Goal: Information Seeking & Learning: Check status

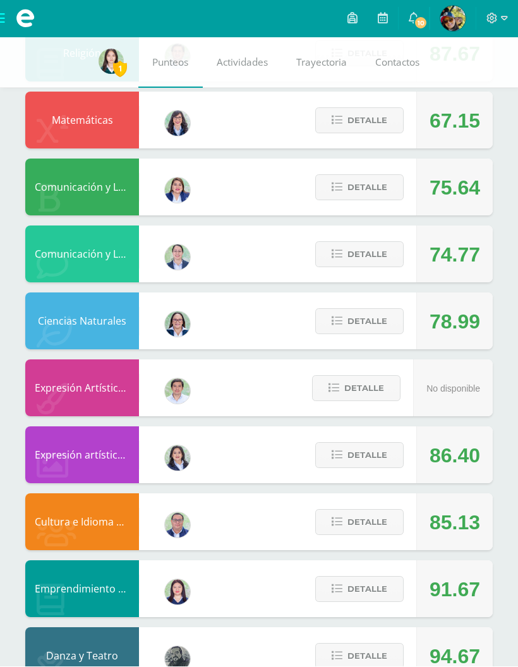
scroll to position [577, 0]
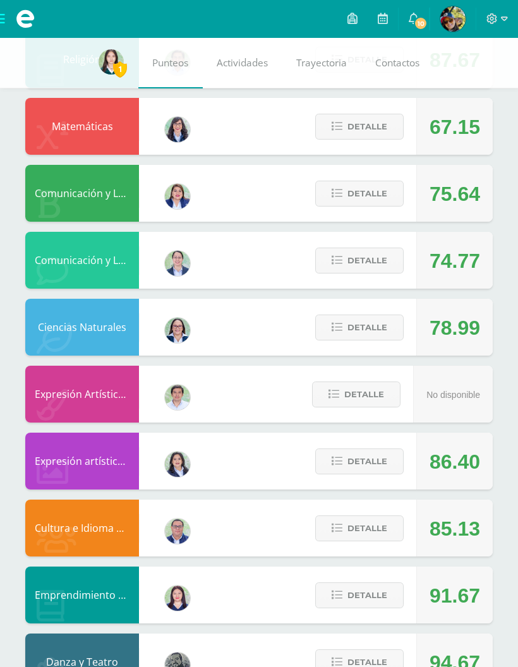
click at [383, 598] on span "Detalle" at bounding box center [367, 595] width 40 height 23
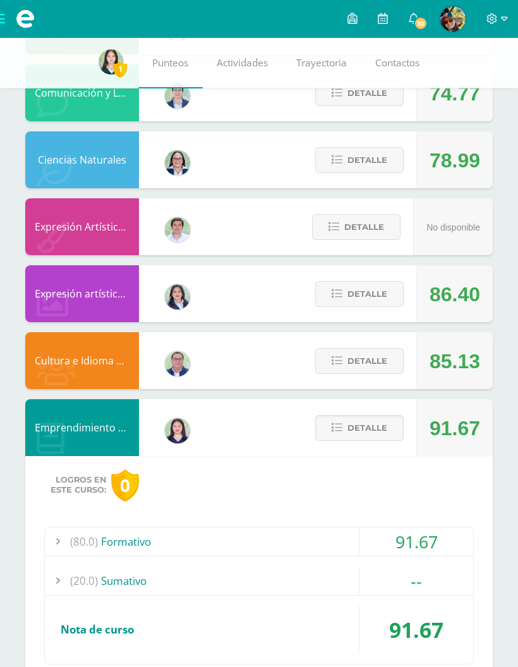
scroll to position [747, 0]
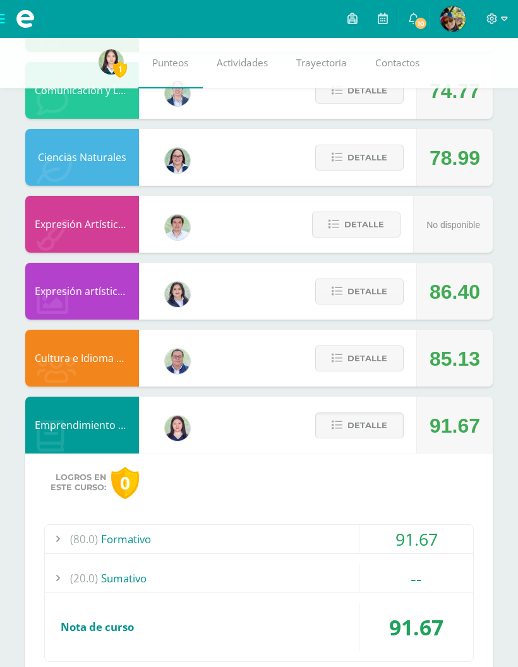
click at [378, 431] on span "Detalle" at bounding box center [367, 425] width 40 height 23
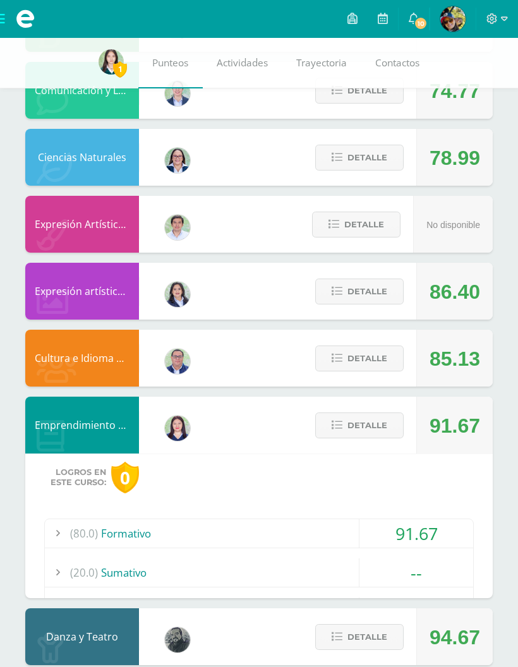
scroll to position [577, 0]
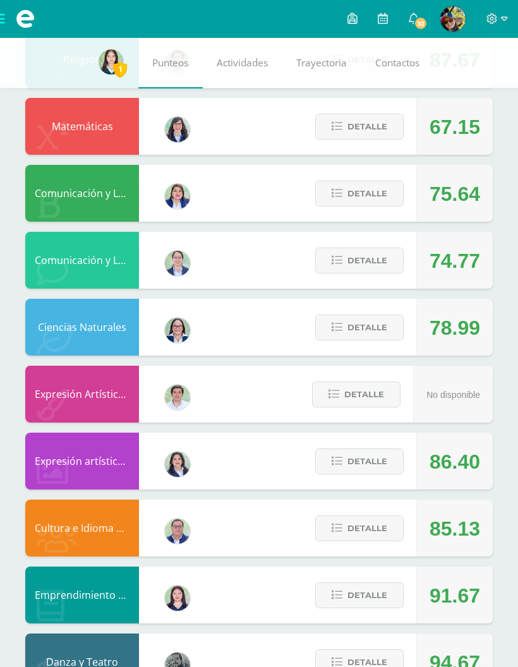
click at [378, 666] on span "Detalle" at bounding box center [367, 662] width 40 height 23
click at [380, 658] on span "Detalle" at bounding box center [367, 662] width 40 height 23
click at [383, 530] on span "Detalle" at bounding box center [367, 528] width 40 height 23
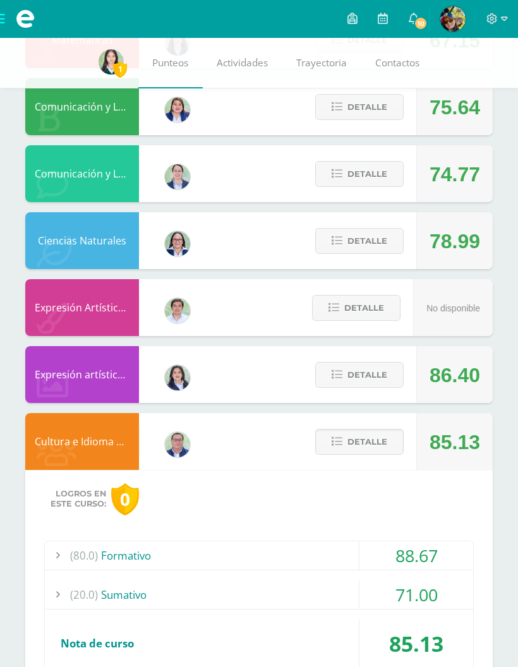
scroll to position [662, 0]
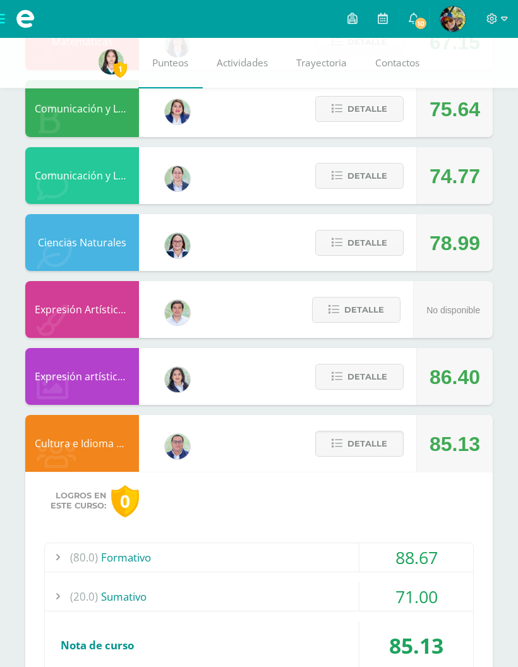
click at [340, 596] on div "(20.0) [GEOGRAPHIC_DATA]" at bounding box center [259, 596] width 428 height 28
click at [347, 593] on div "(20.0) [GEOGRAPHIC_DATA]" at bounding box center [259, 596] width 428 height 28
click at [392, 451] on button "Detalle" at bounding box center [359, 444] width 88 height 26
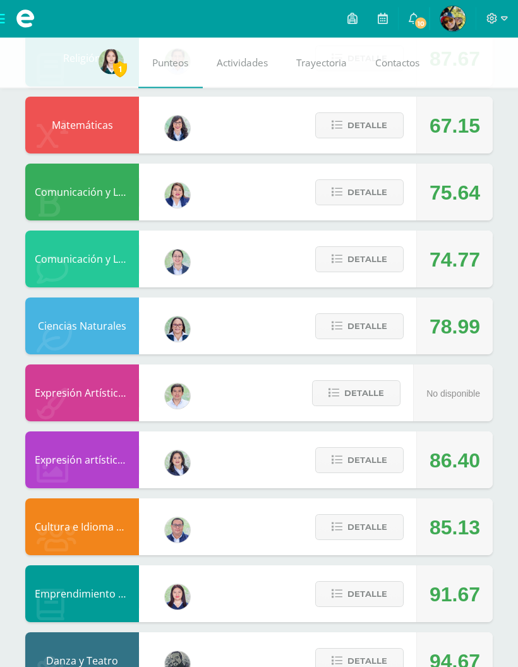
scroll to position [577, 0]
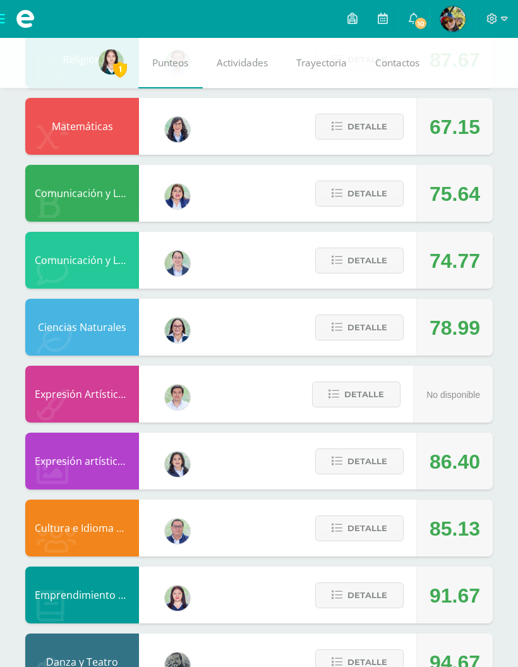
click at [392, 456] on button "Detalle" at bounding box center [359, 462] width 88 height 26
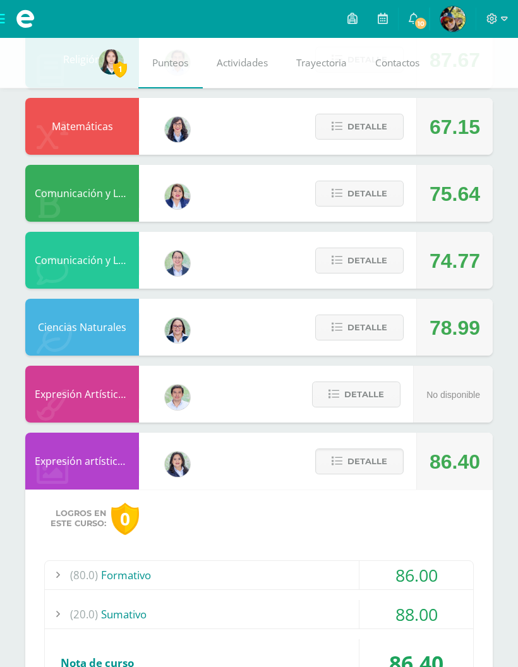
scroll to position [689, 0]
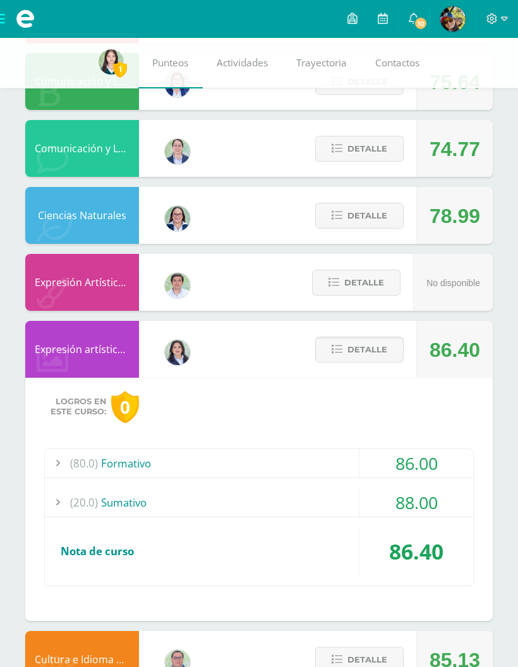
click at [352, 496] on div "(20.0) [GEOGRAPHIC_DATA]" at bounding box center [259, 502] width 428 height 28
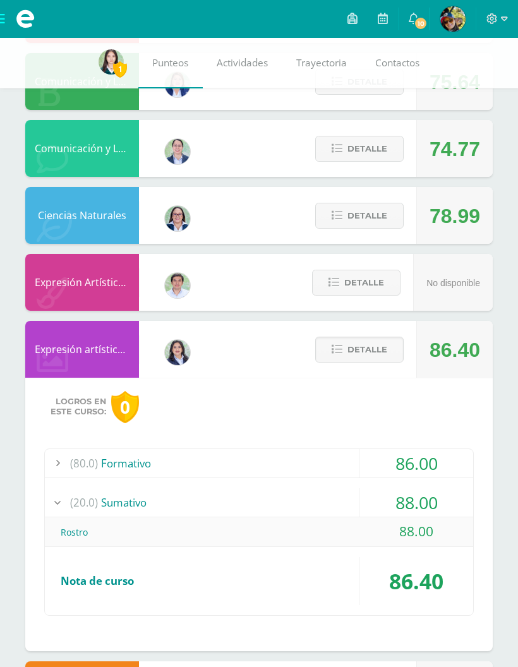
click at [348, 514] on div "(20.0) [GEOGRAPHIC_DATA]" at bounding box center [259, 502] width 428 height 28
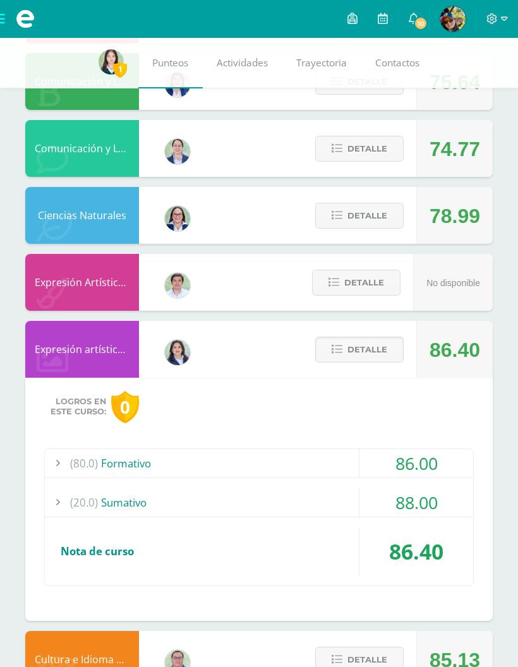
click at [359, 466] on div "86.00" at bounding box center [416, 463] width 114 height 28
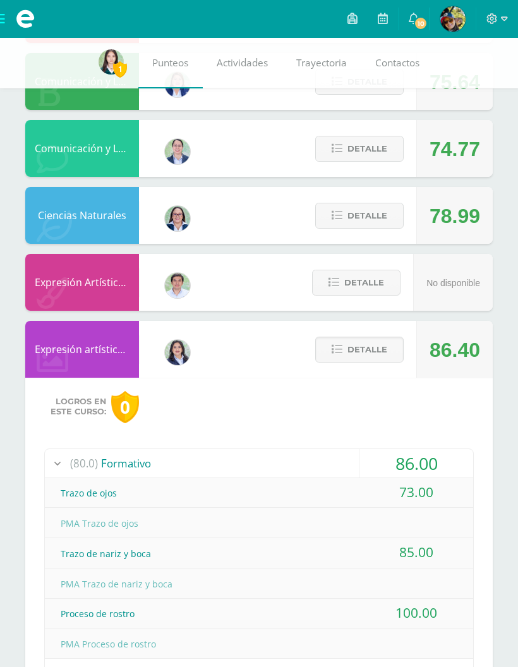
click at [354, 466] on div "(80.0) Formativo" at bounding box center [259, 463] width 428 height 28
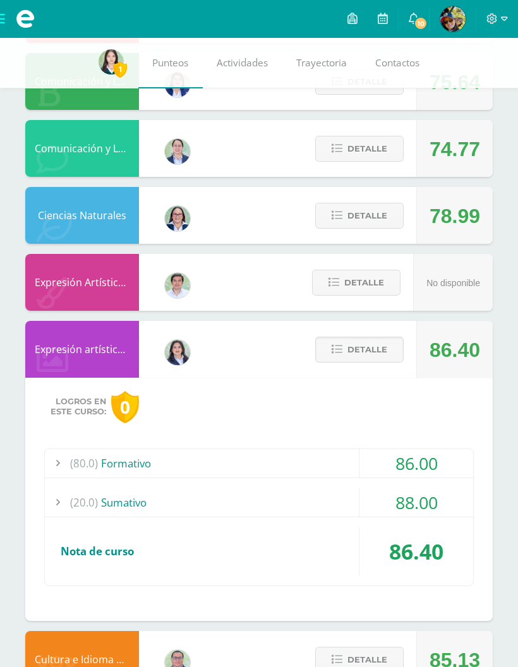
click at [387, 358] on span "Detalle" at bounding box center [367, 349] width 40 height 23
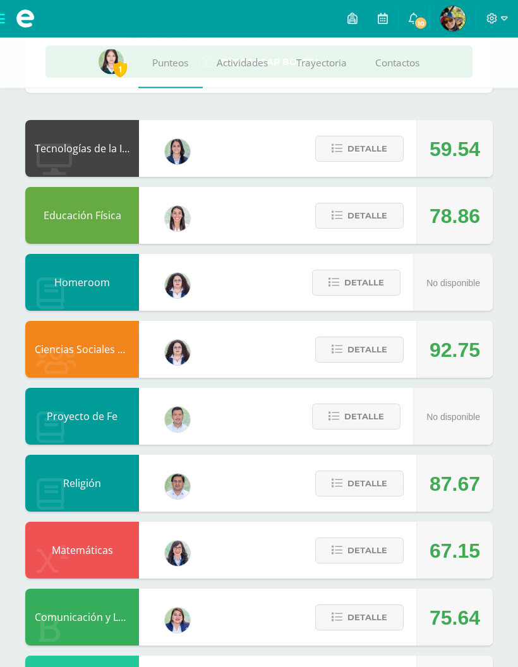
scroll to position [142, 0]
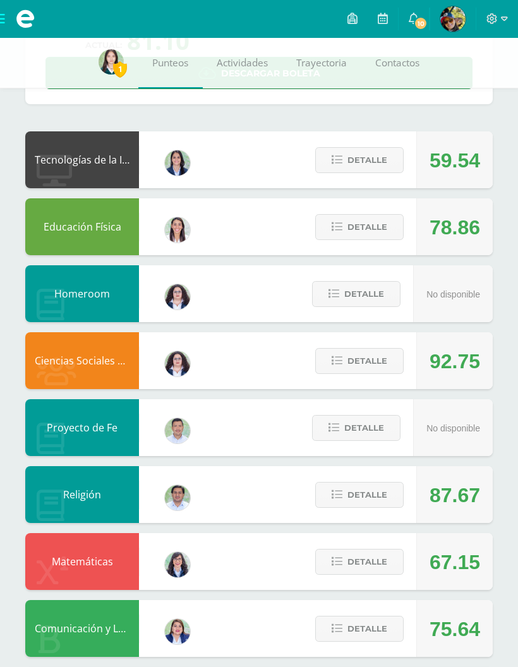
click at [381, 368] on span "Detalle" at bounding box center [367, 360] width 40 height 23
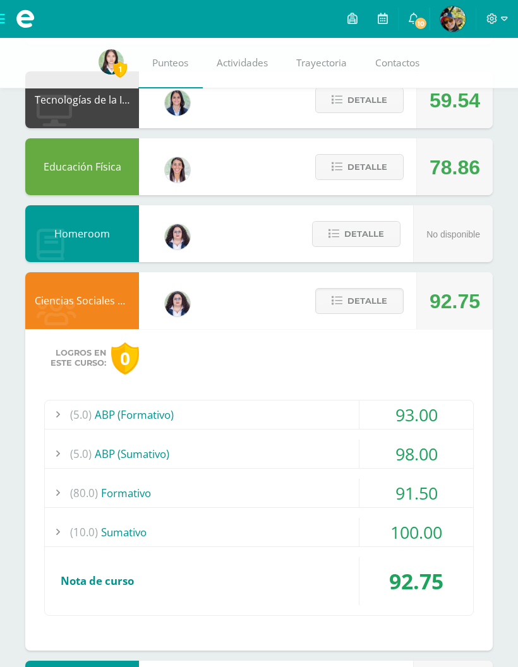
scroll to position [202, 0]
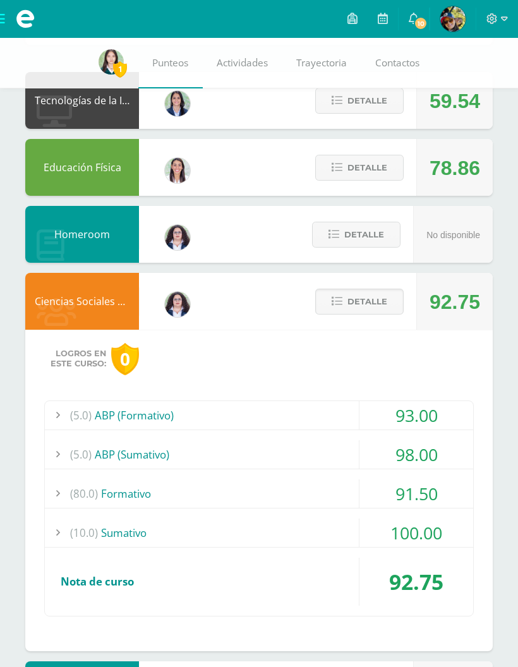
click at [340, 534] on div "(10.0) [GEOGRAPHIC_DATA]" at bounding box center [259, 533] width 428 height 28
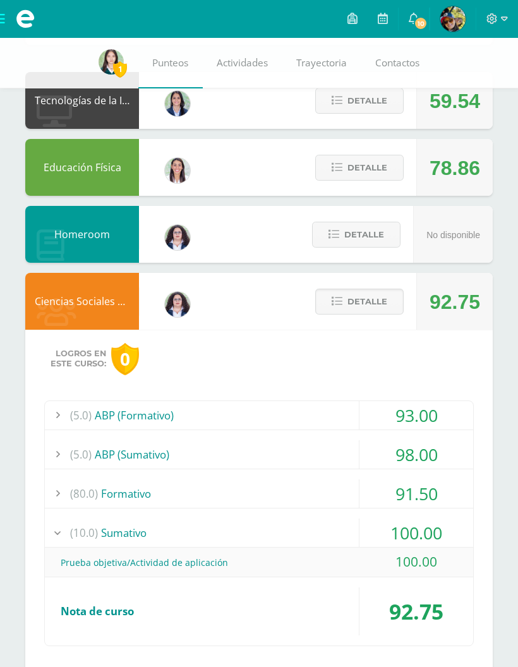
click at [332, 540] on div "(10.0) [GEOGRAPHIC_DATA]" at bounding box center [259, 533] width 428 height 28
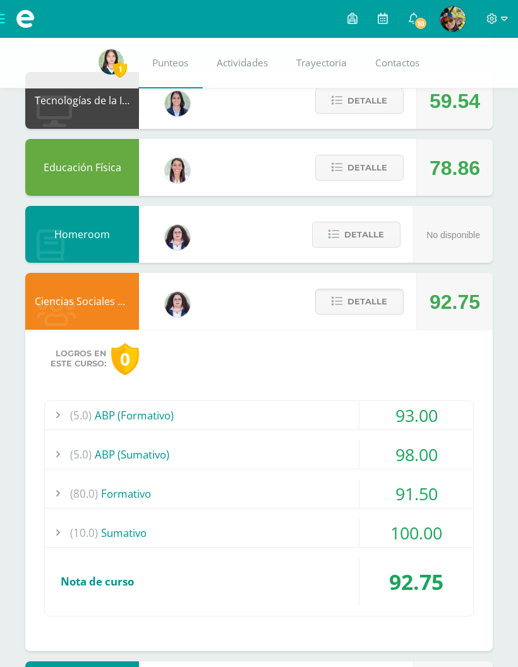
click at [403, 294] on button "Detalle" at bounding box center [359, 302] width 88 height 26
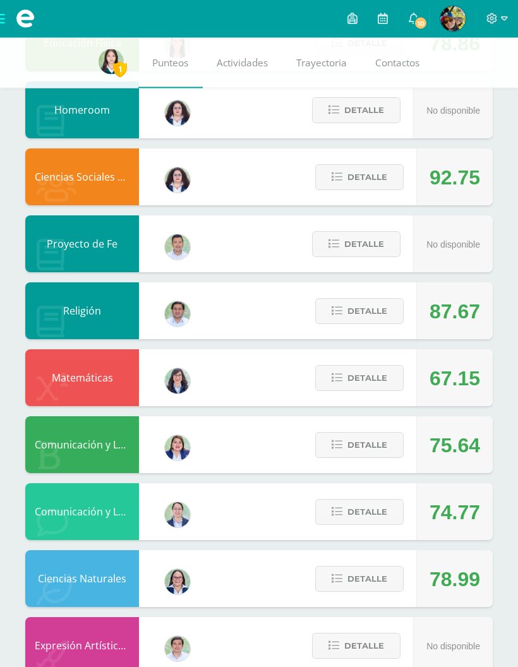
scroll to position [327, 0]
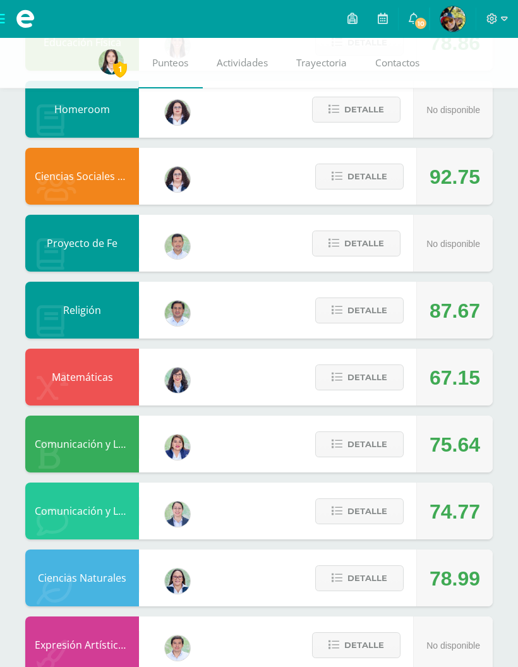
click at [374, 510] on span "Detalle" at bounding box center [367, 511] width 40 height 23
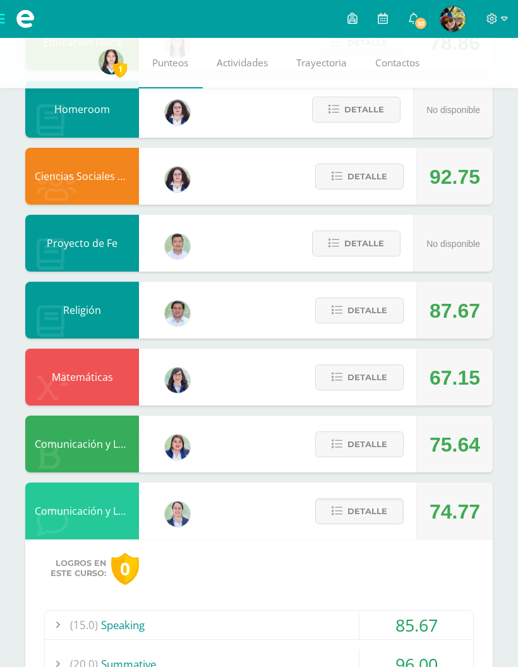
click at [390, 517] on button "Detalle" at bounding box center [359, 511] width 88 height 26
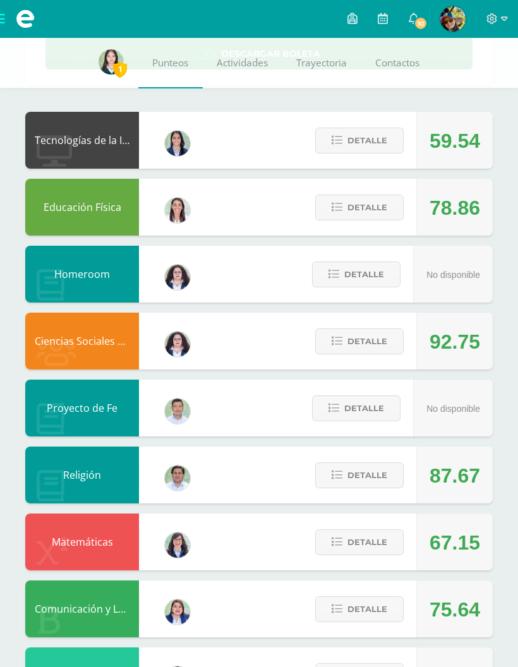
scroll to position [0, 0]
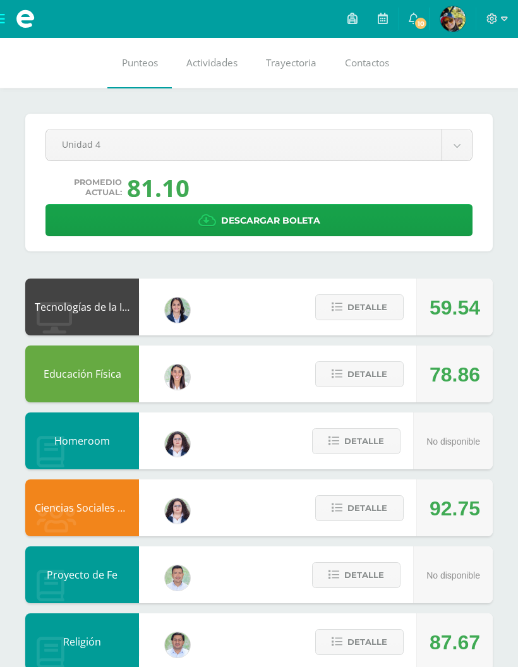
click at [111, 221] on link "Descargar boleta" at bounding box center [258, 220] width 427 height 32
